Goal: Task Accomplishment & Management: Use online tool/utility

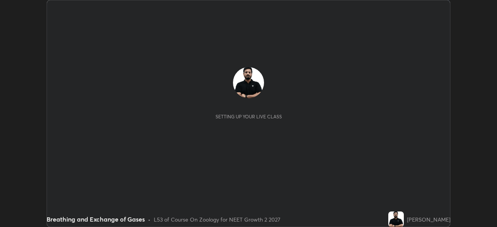
scroll to position [227, 496]
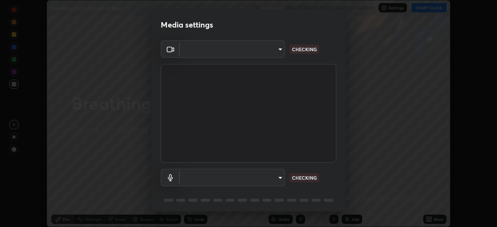
type input "e7f5d75c66a8ec01b6be6c8d9fba877b5f6738b88fd0c20368e9895a02b6f94a"
type input "7a19c8c474c7631c674bf907b925089f2c922801c6e09ae053456f7d84aa81b6"
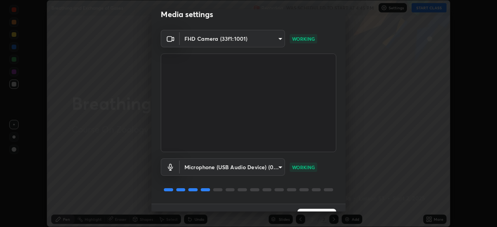
scroll to position [28, 0]
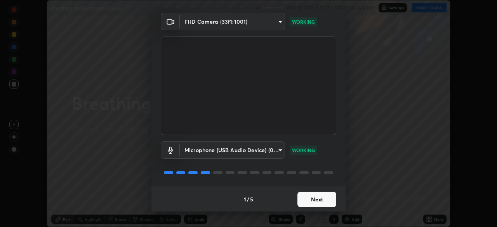
click at [309, 199] on button "Next" at bounding box center [316, 200] width 39 height 16
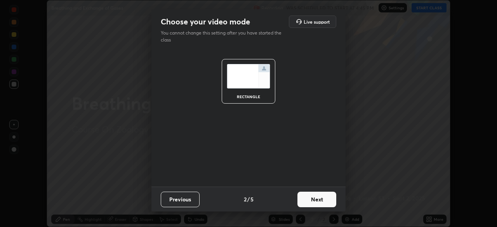
scroll to position [0, 0]
click at [311, 199] on button "Next" at bounding box center [316, 200] width 39 height 16
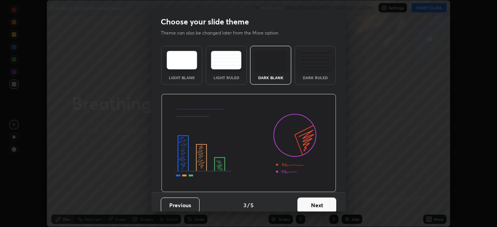
click at [309, 203] on button "Next" at bounding box center [316, 205] width 39 height 16
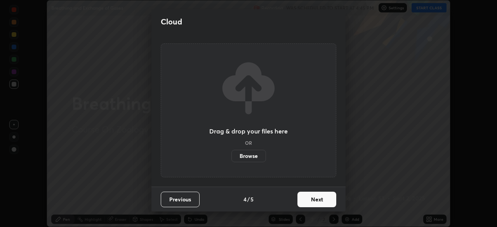
click at [307, 199] on button "Next" at bounding box center [316, 200] width 39 height 16
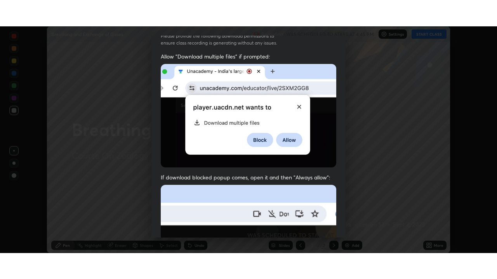
scroll to position [186, 0]
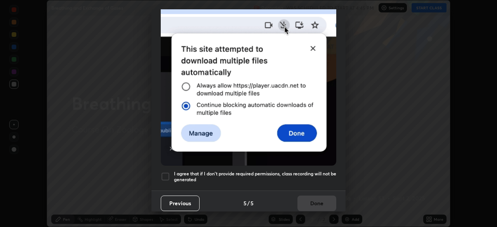
click at [168, 172] on div at bounding box center [165, 176] width 9 height 9
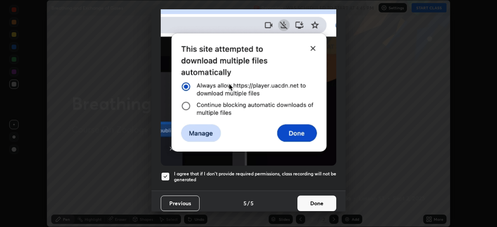
click at [312, 200] on button "Done" at bounding box center [316, 204] width 39 height 16
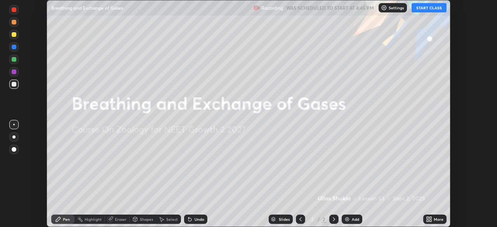
click at [420, 10] on button "START CLASS" at bounding box center [428, 7] width 35 height 9
click at [433, 217] on div "More" at bounding box center [438, 219] width 10 height 4
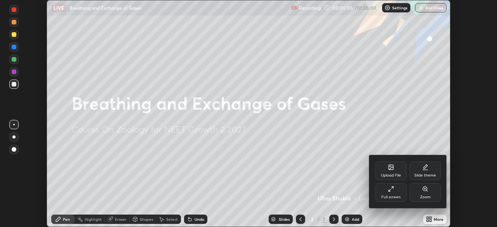
click at [391, 193] on div "Full screen" at bounding box center [390, 192] width 31 height 19
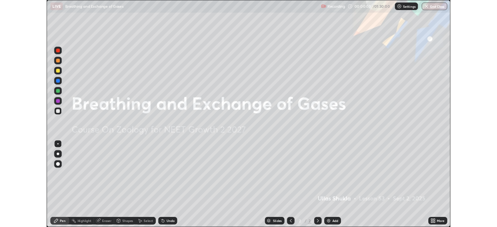
scroll to position [279, 497]
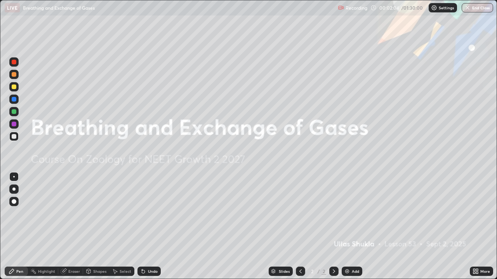
click at [344, 227] on img at bounding box center [347, 271] width 6 height 6
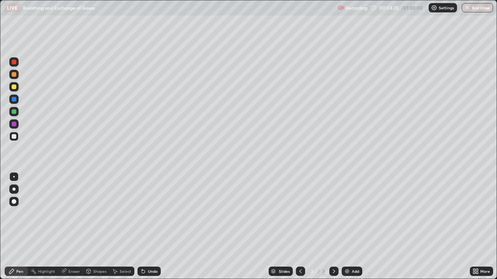
click at [14, 190] on div at bounding box center [13, 189] width 3 height 3
click at [14, 87] on div at bounding box center [14, 87] width 5 height 5
click at [145, 227] on div "Undo" at bounding box center [148, 271] width 23 height 9
click at [151, 227] on div "Undo" at bounding box center [153, 272] width 10 height 4
click at [154, 227] on div "Undo" at bounding box center [148, 271] width 23 height 9
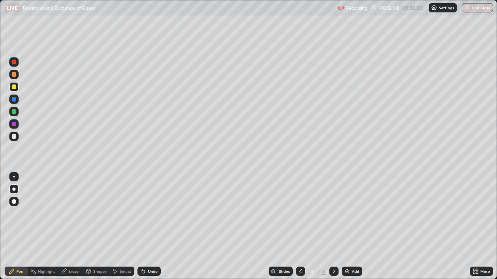
click at [142, 227] on icon at bounding box center [143, 271] width 3 height 3
click at [348, 227] on img at bounding box center [347, 271] width 6 height 6
click at [148, 227] on div "Undo" at bounding box center [153, 272] width 10 height 4
click at [155, 227] on div "Undo" at bounding box center [153, 272] width 10 height 4
click at [146, 227] on div "Undo" at bounding box center [148, 271] width 23 height 9
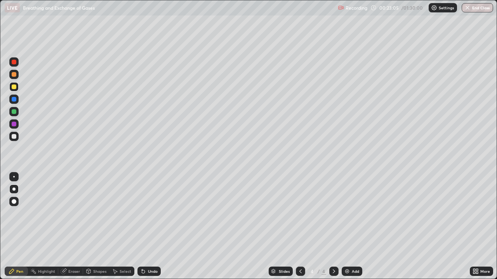
click at [68, 227] on div "Eraser" at bounding box center [74, 272] width 12 height 4
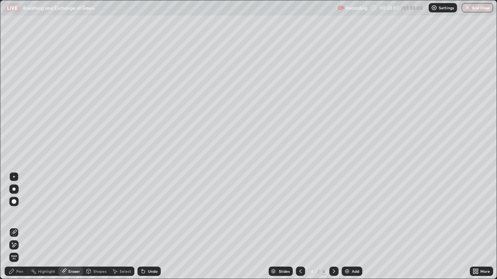
click at [17, 227] on div "Pen" at bounding box center [19, 272] width 7 height 4
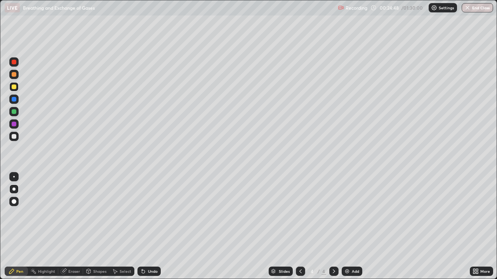
click at [148, 227] on div "Undo" at bounding box center [153, 272] width 10 height 4
click at [15, 138] on div at bounding box center [14, 136] width 5 height 5
click at [13, 88] on div at bounding box center [14, 87] width 5 height 5
click at [357, 227] on div "Add" at bounding box center [354, 272] width 7 height 4
click at [154, 227] on div "Undo" at bounding box center [148, 271] width 23 height 9
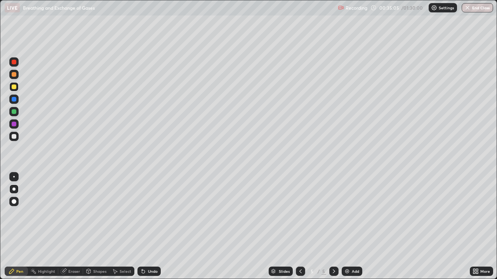
click at [146, 227] on div "Undo" at bounding box center [148, 271] width 23 height 9
click at [148, 227] on div "Undo" at bounding box center [153, 272] width 10 height 4
click at [299, 227] on icon at bounding box center [300, 271] width 6 height 6
click at [333, 227] on icon at bounding box center [334, 271] width 6 height 6
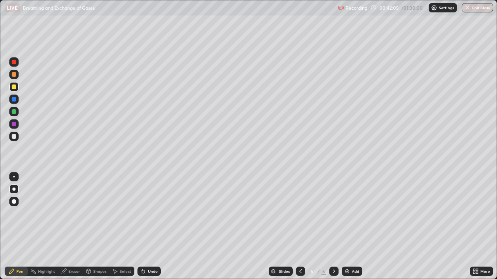
click at [154, 227] on div "Undo" at bounding box center [153, 272] width 10 height 4
click at [142, 227] on icon at bounding box center [143, 271] width 3 height 3
click at [143, 227] on icon at bounding box center [143, 271] width 3 height 3
click at [149, 227] on div "Undo" at bounding box center [153, 272] width 10 height 4
click at [151, 227] on div "Undo" at bounding box center [153, 272] width 10 height 4
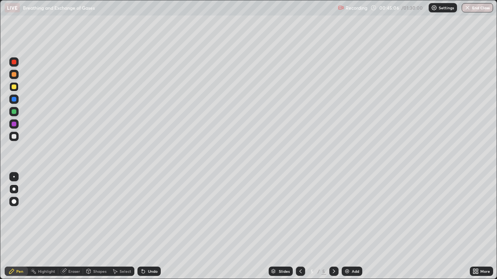
click at [149, 227] on div "Undo" at bounding box center [153, 272] width 10 height 4
click at [150, 227] on div "Undo" at bounding box center [153, 272] width 10 height 4
click at [151, 227] on div "Undo" at bounding box center [153, 272] width 10 height 4
click at [149, 227] on div "Undo" at bounding box center [153, 272] width 10 height 4
click at [151, 227] on div "Undo" at bounding box center [153, 272] width 10 height 4
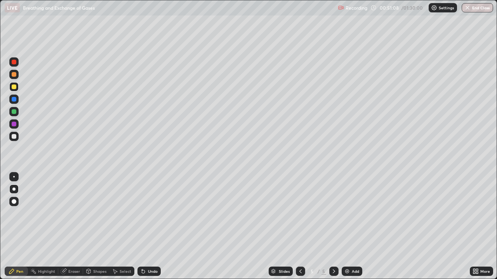
click at [150, 227] on div "Undo" at bounding box center [153, 272] width 10 height 4
click at [352, 227] on div "Add" at bounding box center [351, 271] width 21 height 9
click at [70, 227] on div "Eraser" at bounding box center [74, 272] width 12 height 4
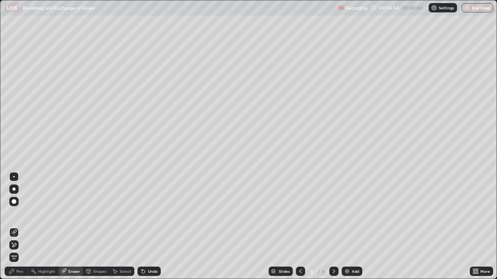
click at [21, 227] on div "Pen" at bounding box center [19, 272] width 7 height 4
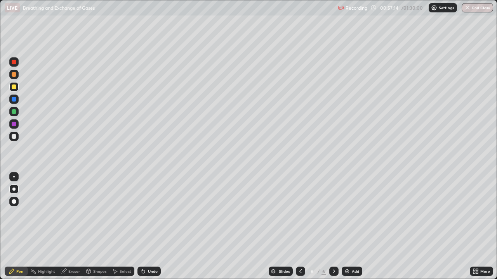
click at [14, 138] on div at bounding box center [14, 136] width 5 height 5
click at [152, 227] on div "Undo" at bounding box center [153, 272] width 10 height 4
click at [14, 112] on div at bounding box center [14, 111] width 5 height 5
click at [14, 177] on div at bounding box center [14, 177] width 2 height 2
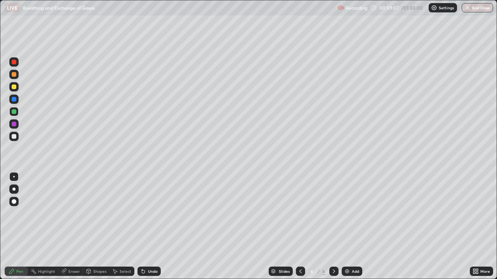
click at [14, 137] on div at bounding box center [14, 136] width 5 height 5
click at [14, 113] on div at bounding box center [14, 111] width 5 height 5
click at [148, 227] on div "Undo" at bounding box center [153, 272] width 10 height 4
click at [15, 137] on div at bounding box center [14, 136] width 5 height 5
click at [213, 227] on div "Slides 6 / 6 Add" at bounding box center [315, 272] width 309 height 16
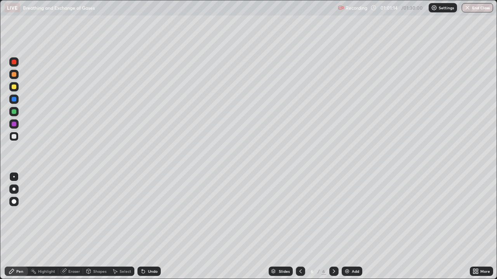
click at [76, 227] on div "Eraser" at bounding box center [74, 272] width 12 height 4
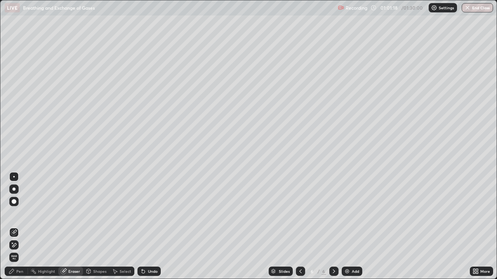
click at [17, 227] on div "Pen" at bounding box center [19, 272] width 7 height 4
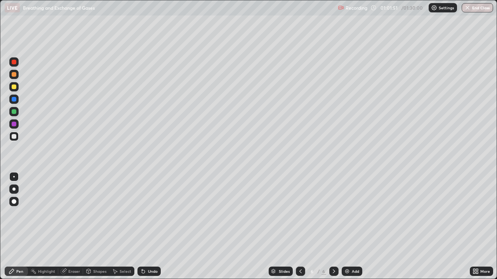
click at [14, 189] on div at bounding box center [13, 189] width 3 height 3
click at [14, 87] on div at bounding box center [14, 87] width 5 height 5
click at [12, 136] on div at bounding box center [14, 136] width 5 height 5
click at [14, 112] on div at bounding box center [14, 111] width 5 height 5
click at [14, 103] on div at bounding box center [13, 99] width 9 height 9
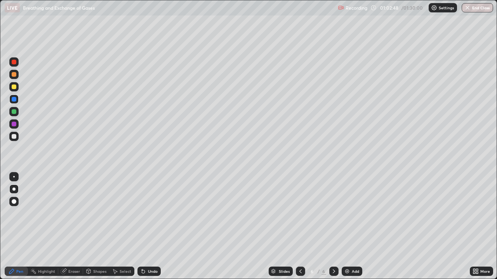
click at [142, 227] on icon at bounding box center [143, 271] width 3 height 3
click at [152, 227] on div "Undo" at bounding box center [148, 271] width 23 height 9
click at [12, 111] on div at bounding box center [14, 111] width 5 height 5
click at [14, 177] on div at bounding box center [14, 177] width 2 height 2
click at [14, 137] on div at bounding box center [14, 136] width 5 height 5
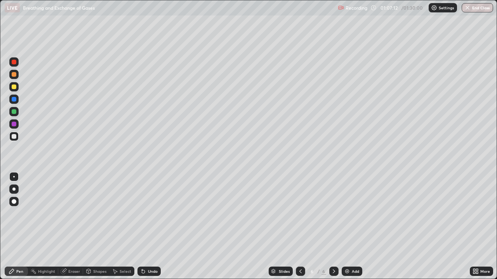
click at [15, 113] on div at bounding box center [14, 111] width 5 height 5
click at [151, 227] on div "Undo" at bounding box center [153, 272] width 10 height 4
click at [43, 227] on div "Highlight" at bounding box center [43, 271] width 30 height 9
click at [12, 227] on icon at bounding box center [11, 271] width 5 height 5
click at [16, 137] on div at bounding box center [14, 136] width 5 height 5
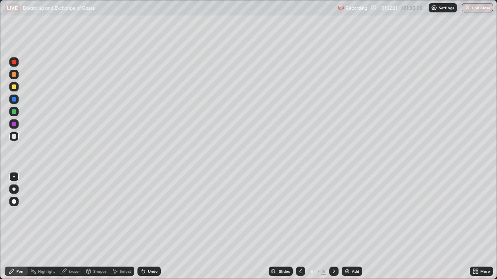
click at [66, 227] on icon at bounding box center [64, 271] width 6 height 6
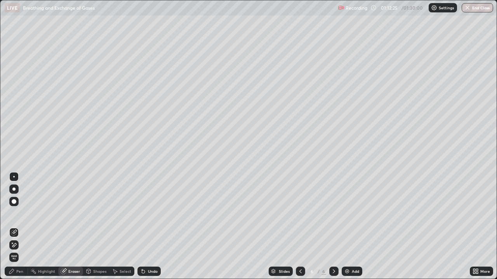
click at [16, 227] on div "Pen" at bounding box center [19, 272] width 7 height 4
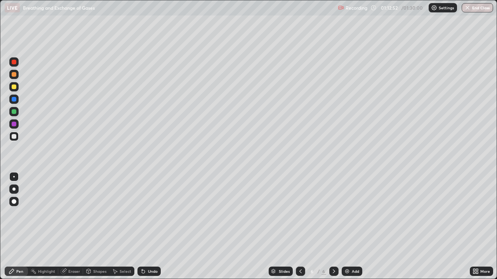
click at [142, 227] on icon at bounding box center [142, 270] width 1 height 1
click at [472, 8] on button "End Class" at bounding box center [477, 7] width 31 height 9
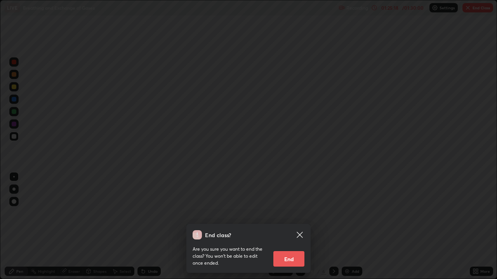
click at [288, 227] on button "End" at bounding box center [288, 259] width 31 height 16
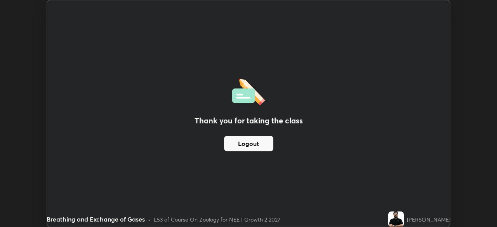
scroll to position [38567, 38297]
